Goal: Task Accomplishment & Management: Use online tool/utility

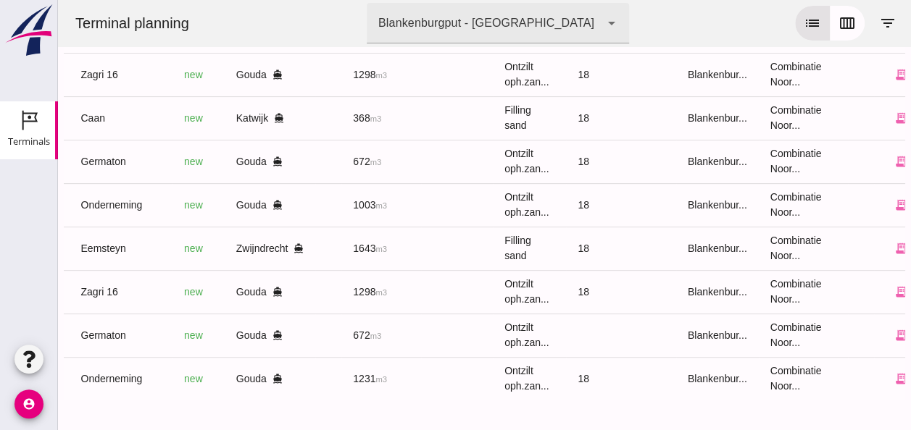
scroll to position [0, 379]
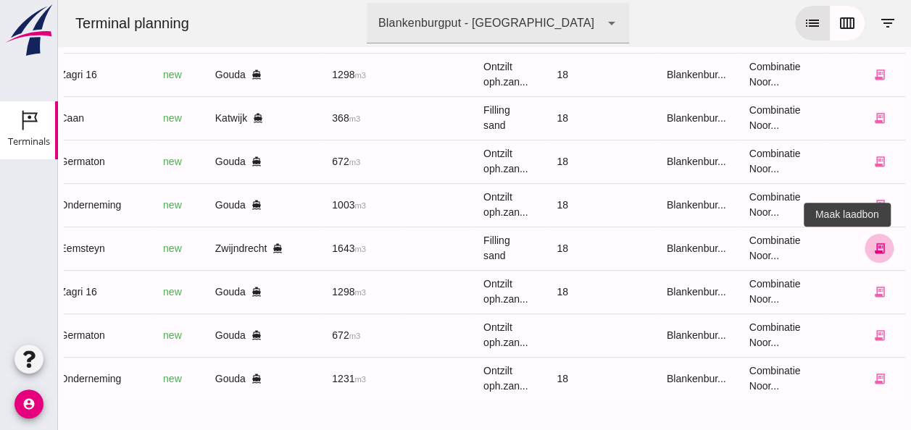
click at [872, 242] on icon "receipt_long" at bounding box center [878, 248] width 13 height 13
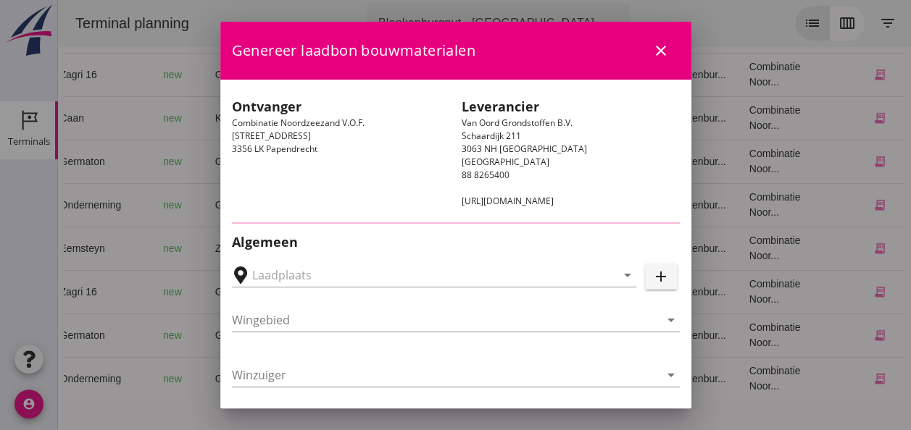
type input "Zwijndrecht, [GEOGRAPHIC_DATA], [GEOGRAPHIC_DATA]"
type input "Eemsteyn"
type input "[PERSON_NAME]"
type input "1643"
type input "Ophoogzand (6120)"
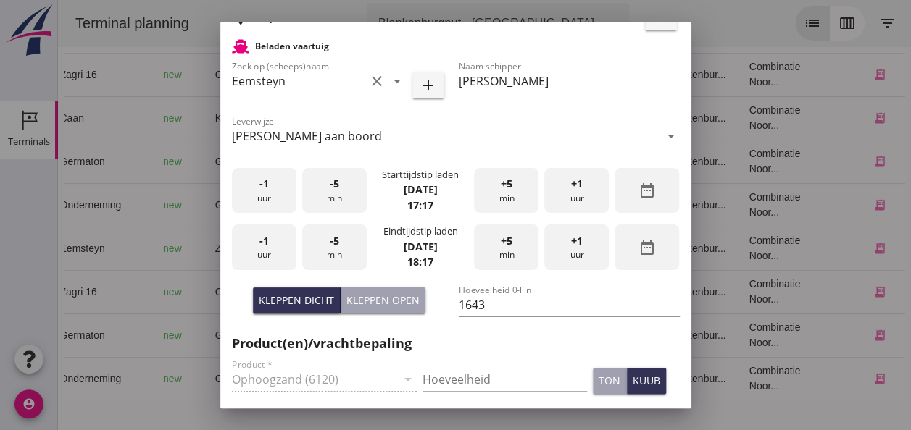
scroll to position [362, 0]
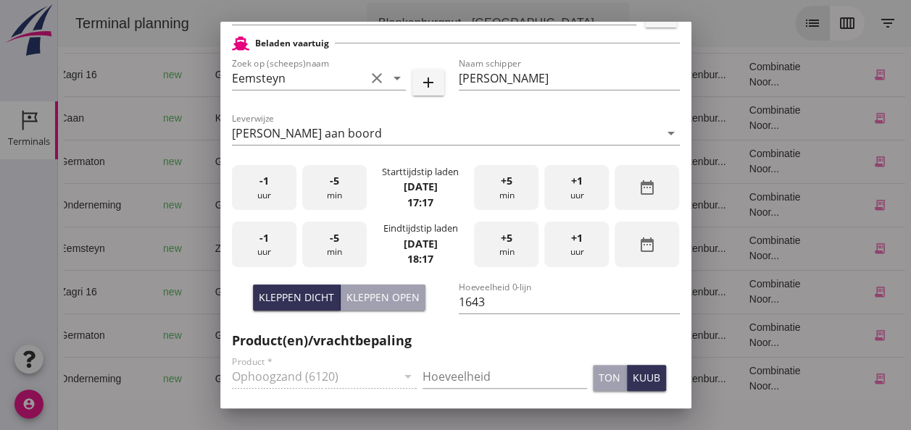
click at [387, 294] on div "Kleppen open" at bounding box center [382, 297] width 73 height 15
type input "1505"
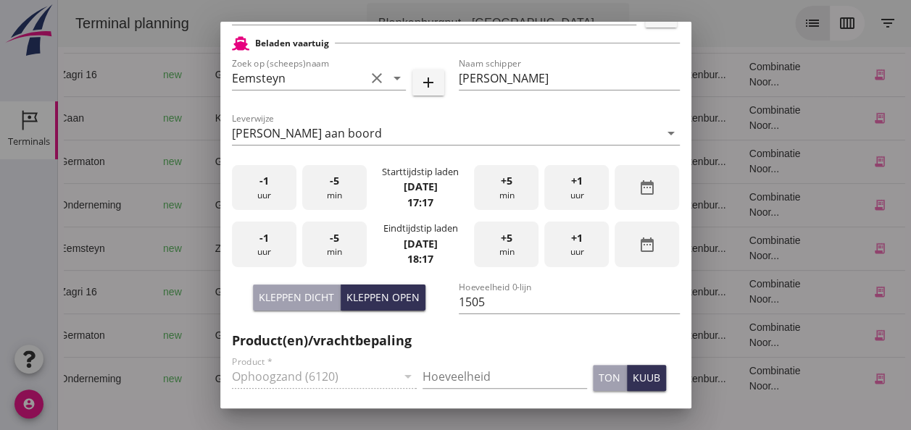
click at [269, 187] on div "-1 uur" at bounding box center [264, 188] width 64 height 46
click at [272, 187] on div "-1 uur" at bounding box center [264, 188] width 64 height 46
click at [573, 188] on span "+1" at bounding box center [577, 181] width 12 height 16
click at [335, 191] on div "-5 min" at bounding box center [334, 188] width 64 height 46
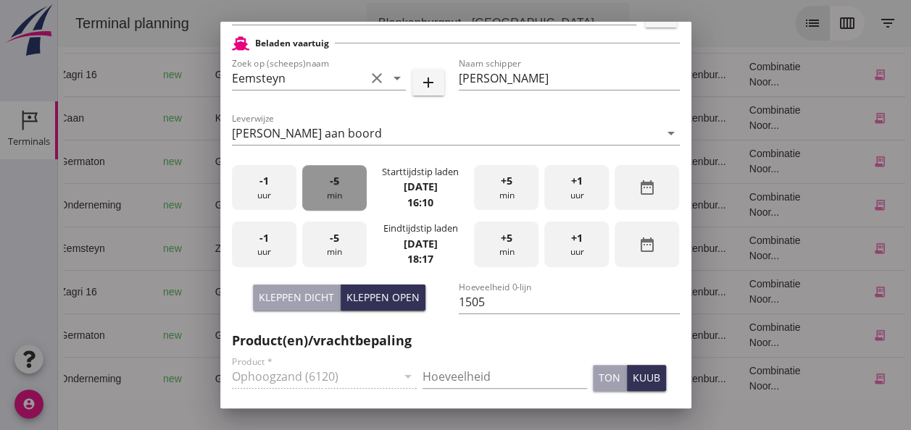
click at [335, 191] on div "-5 min" at bounding box center [334, 188] width 64 height 46
click at [267, 244] on div "-1 uur" at bounding box center [264, 245] width 64 height 46
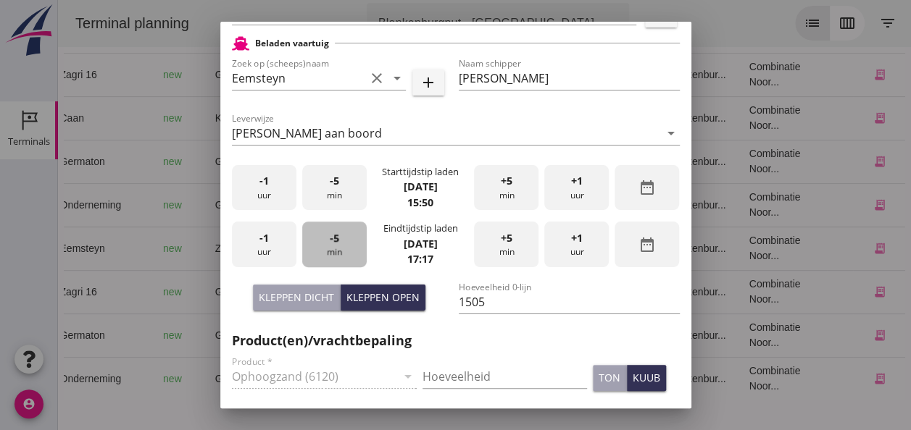
click at [340, 246] on div "-5 min" at bounding box center [334, 245] width 64 height 46
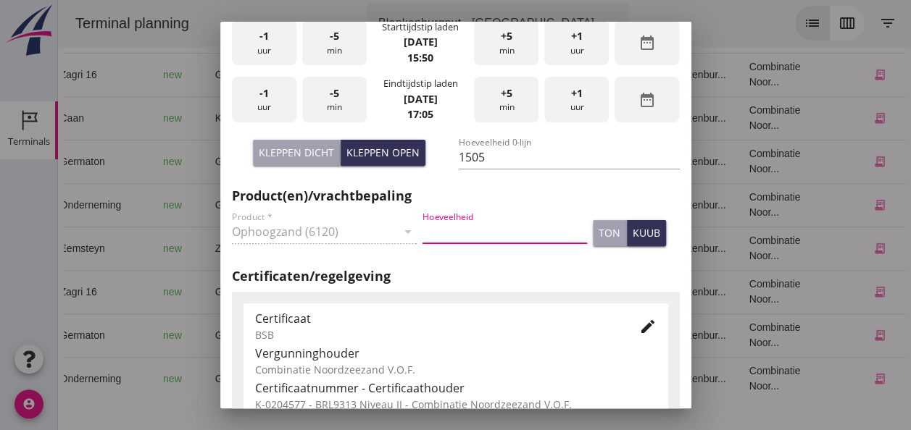
drag, startPoint x: 433, startPoint y: 235, endPoint x: 468, endPoint y: 238, distance: 35.0
click at [442, 235] on input "Hoeveelheid" at bounding box center [504, 231] width 164 height 23
type input "1505"
click at [635, 229] on div "kuub" at bounding box center [646, 232] width 28 height 15
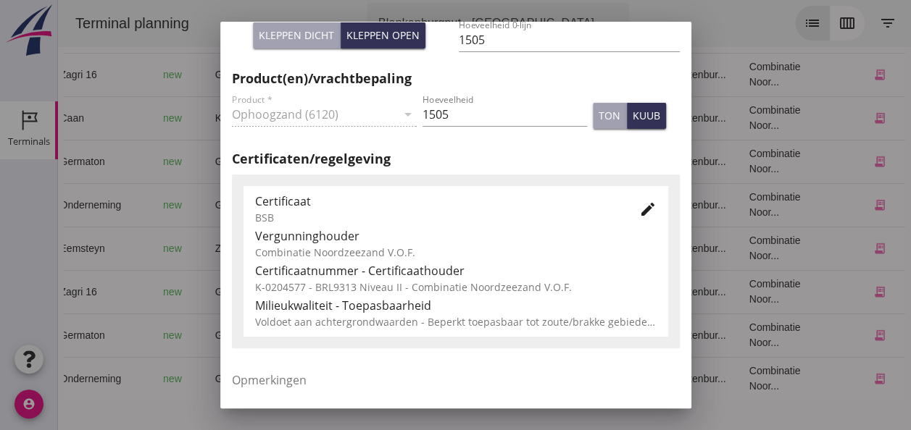
scroll to position [738, 0]
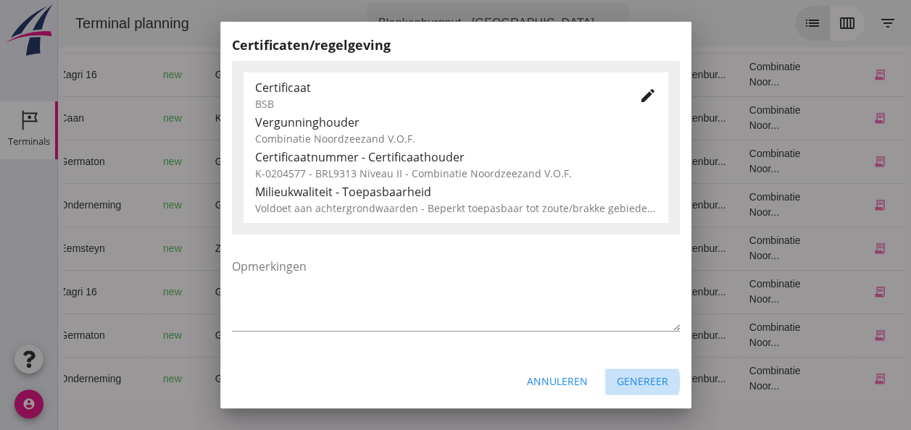
click at [621, 386] on div "Genereer" at bounding box center [641, 381] width 51 height 15
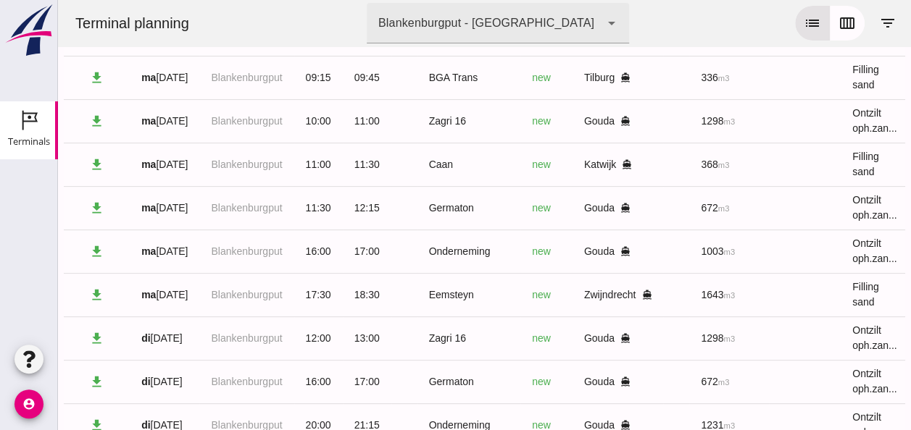
scroll to position [30, 0]
